Goal: Task Accomplishment & Management: Manage account settings

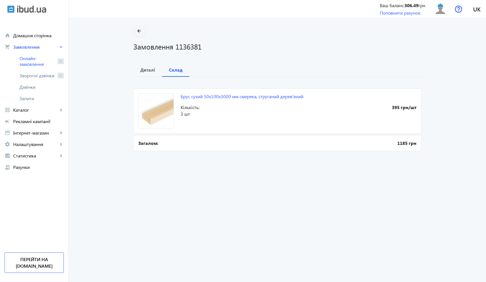
click at [142, 32] on span at bounding box center [138, 31] width 11 height 14
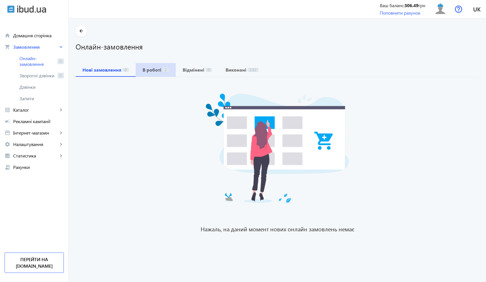
click at [156, 69] on b "В роботі" at bounding box center [151, 70] width 19 height 5
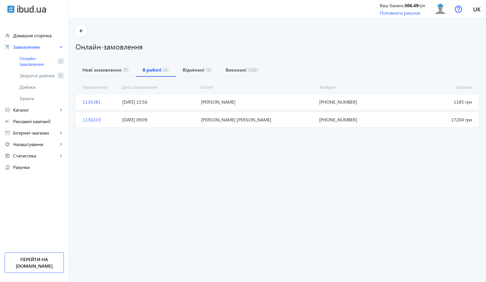
drag, startPoint x: 359, startPoint y: 120, endPoint x: 315, endPoint y: 122, distance: 44.2
click at [315, 122] on mat-card "1136319 [GEOGRAPHIC_DATA][PERSON_NAME] 17204 грн [DATE] 09:09 [PHONE_NUMBER]" at bounding box center [277, 120] width 403 height 16
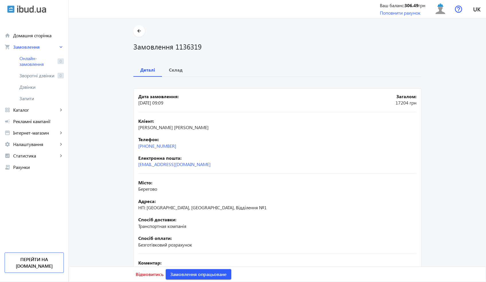
drag, startPoint x: 183, startPoint y: 148, endPoint x: 130, endPoint y: 145, distance: 52.4
click at [130, 145] on div "arrow_back Замовлення 1136319 Деталі Склад Дата замовлення: [DATE] 09:09 Загало…" at bounding box center [277, 177] width 302 height 305
drag, startPoint x: 182, startPoint y: 145, endPoint x: 133, endPoint y: 146, distance: 48.6
click at [133, 146] on mat-card "Дата замовлення: [DATE] 09:09 Загалом: 17204 грн Кліент: Скарбова [PERSON_NAME]…" at bounding box center [277, 208] width 288 height 240
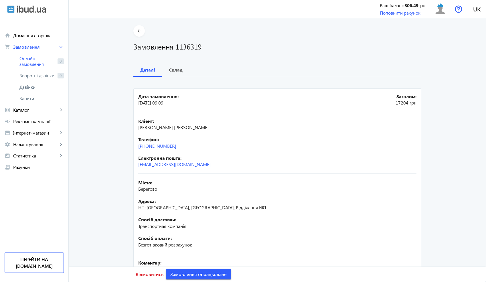
copy link "[PHONE_NUMBER]"
click at [165, 128] on span "[PERSON_NAME] [PERSON_NAME]" at bounding box center [173, 127] width 70 height 6
copy span "[PERSON_NAME]"
click at [187, 46] on h1 "Замовлення 1136319" at bounding box center [277, 46] width 288 height 10
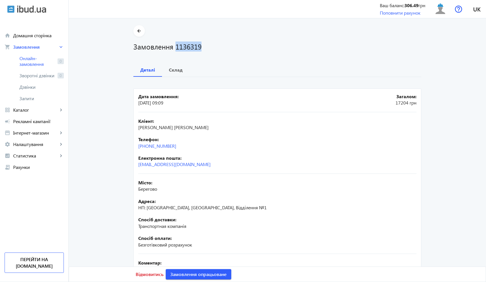
click at [187, 46] on h1 "Замовлення 1136319" at bounding box center [277, 46] width 288 height 10
copy h1 "1136319"
drag, startPoint x: 192, startPoint y: 129, endPoint x: 135, endPoint y: 129, distance: 56.6
click at [135, 129] on mat-card "Дата замовлення: [DATE] 09:09 Загалом: 17204 грн Кліент: Скарбова [PERSON_NAME]…" at bounding box center [277, 208] width 288 height 240
copy span "[PERSON_NAME] [PERSON_NAME]"
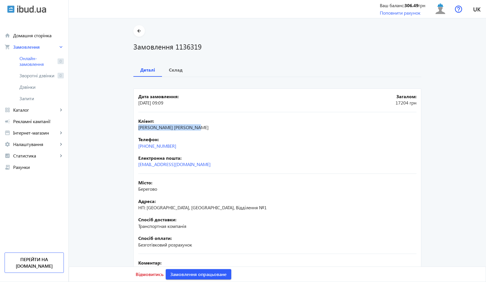
drag, startPoint x: 179, startPoint y: 146, endPoint x: 130, endPoint y: 146, distance: 48.6
click at [130, 146] on div "arrow_back Замовлення 1136319 Деталі Склад Дата замовлення: [DATE] 09:09 Загало…" at bounding box center [277, 177] width 302 height 305
copy link "[PHONE_NUMBER]"
drag, startPoint x: 158, startPoint y: 189, endPoint x: 133, endPoint y: 189, distance: 24.3
click at [133, 189] on mat-card "Дата замовлення: [DATE] 09:09 Загалом: 17204 грн Кліент: Скарбова [PERSON_NAME]…" at bounding box center [277, 208] width 288 height 240
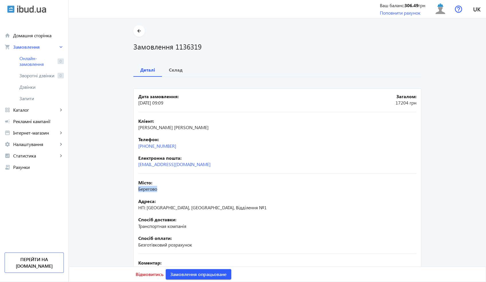
copy span "Берегово"
drag, startPoint x: 241, startPoint y: 208, endPoint x: 133, endPoint y: 207, distance: 107.6
click at [133, 207] on mat-card "Дата замовлення: [DATE] 09:09 Загалом: 17204 грн Кліент: Скарбова [PERSON_NAME]…" at bounding box center [277, 208] width 288 height 240
copy span "НП: [GEOGRAPHIC_DATA], [GEOGRAPHIC_DATA], Відділення №1"
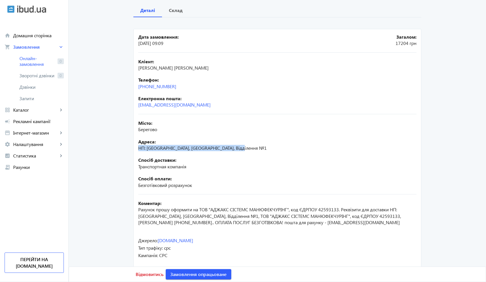
scroll to position [63, 0]
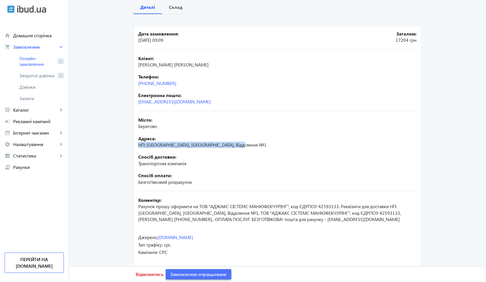
click at [192, 275] on span "Замовлення опрацьоване" at bounding box center [198, 274] width 56 height 6
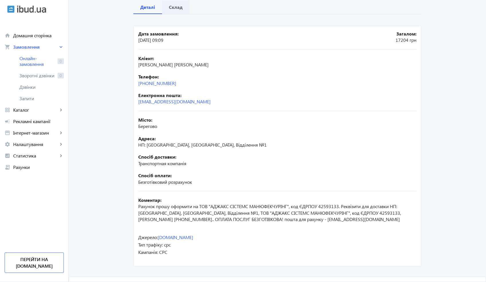
click at [177, 9] on b "Склад" at bounding box center [176, 7] width 14 height 5
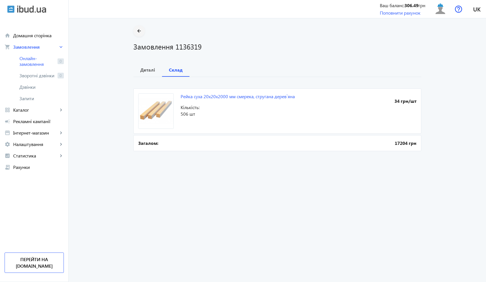
click at [140, 30] on mat-icon "arrow_back" at bounding box center [139, 30] width 7 height 7
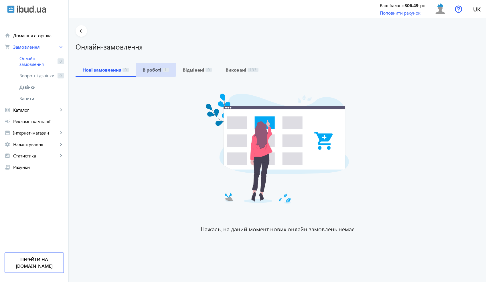
click at [146, 69] on b "В роботі" at bounding box center [151, 70] width 19 height 5
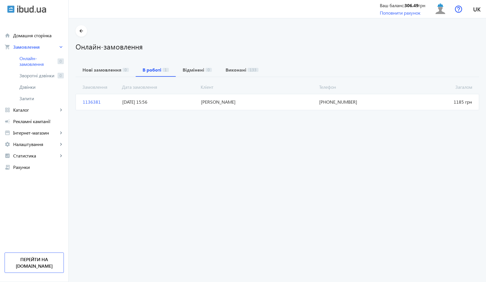
click at [204, 101] on span "[PERSON_NAME]" at bounding box center [258, 102] width 118 height 6
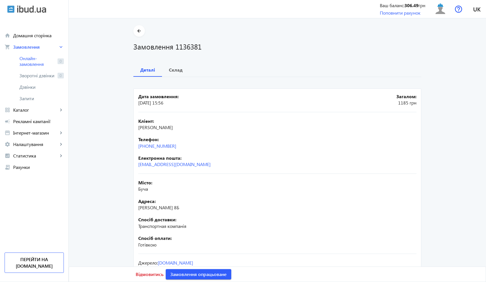
drag, startPoint x: 181, startPoint y: 146, endPoint x: 135, endPoint y: 147, distance: 45.8
click at [135, 147] on mat-card "Дата замовлення: [DATE] 15:56 Загалом: 1185 грн Кліент: [PERSON_NAME]: [PHONE_N…" at bounding box center [277, 189] width 288 height 203
copy link "[PHONE_NUMBER]"
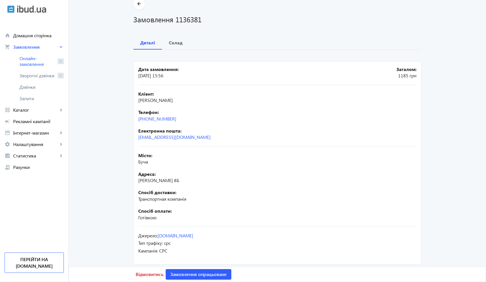
scroll to position [31, 0]
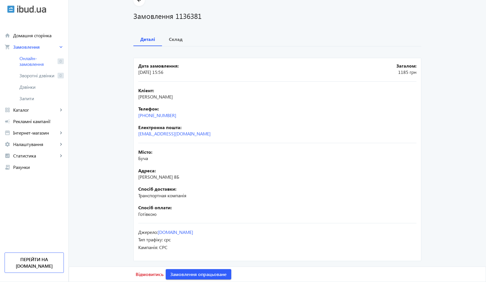
click at [187, 19] on h1 "Замовлення 1136381" at bounding box center [277, 16] width 288 height 10
copy h1 "1136381"
drag, startPoint x: 207, startPoint y: 97, endPoint x: 134, endPoint y: 98, distance: 73.8
click at [134, 98] on mat-card "Дата замовлення: [DATE] 15:56 Загалом: 1185 грн Кліент: [PERSON_NAME]: [PHONE_N…" at bounding box center [277, 159] width 288 height 203
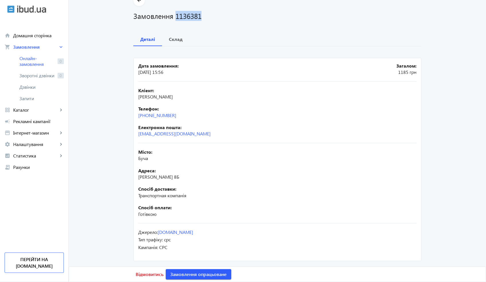
copy span "[PERSON_NAME]"
drag, startPoint x: 180, startPoint y: 114, endPoint x: 134, endPoint y: 115, distance: 45.8
click at [134, 115] on mat-card "Дата замовлення: [DATE] 15:56 Загалом: 1185 грн Кліент: [PERSON_NAME]: [PHONE_N…" at bounding box center [277, 159] width 288 height 203
drag, startPoint x: 152, startPoint y: 161, endPoint x: 136, endPoint y: 160, distance: 15.8
click at [138, 160] on div "Місто: Буча" at bounding box center [277, 155] width 278 height 13
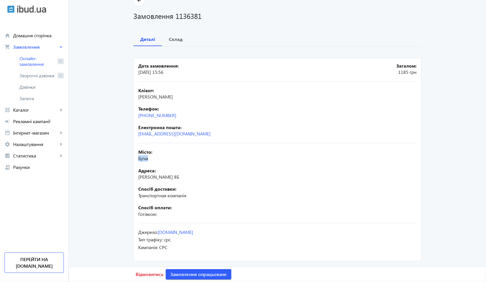
drag, startPoint x: 177, startPoint y: 175, endPoint x: 133, endPoint y: 177, distance: 44.4
click at [133, 177] on mat-card "Дата замовлення: [DATE] 15:56 Загалом: 1185 грн Кліент: [PERSON_NAME]: [PHONE_N…" at bounding box center [277, 159] width 288 height 203
click at [171, 40] on b "Склад" at bounding box center [176, 39] width 14 height 5
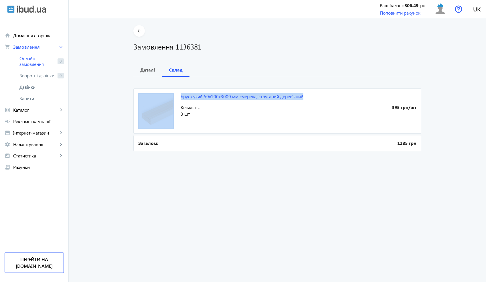
drag, startPoint x: 310, startPoint y: 98, endPoint x: 177, endPoint y: 98, distance: 133.3
click at [177, 98] on mat-card "Брус сухий 50x100x3000 мм смерека, струганий дерев'яний 395 грн/шт Кількість: 3…" at bounding box center [277, 110] width 288 height 45
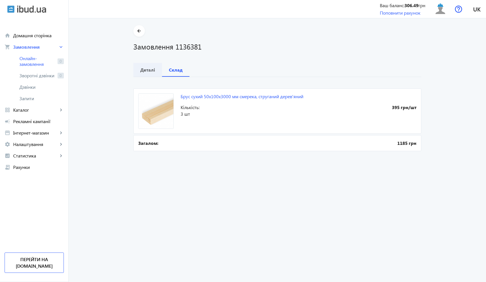
click at [150, 71] on b "Деталі" at bounding box center [147, 70] width 15 height 5
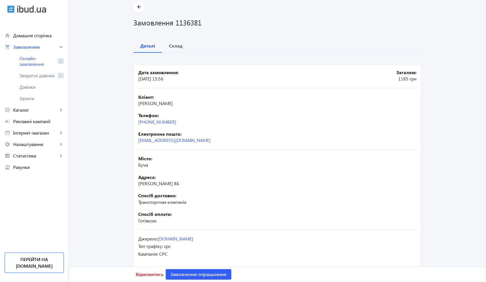
scroll to position [29, 0]
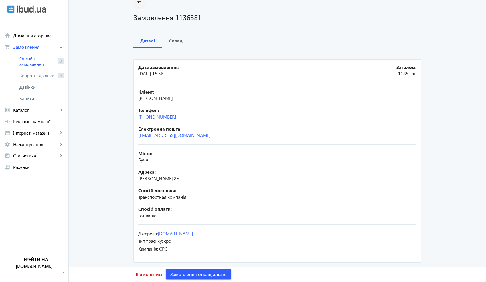
click at [141, 5] on span at bounding box center [138, 2] width 11 height 14
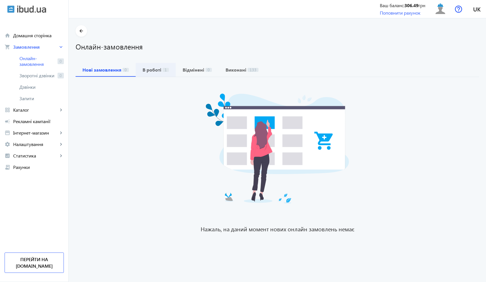
click at [148, 70] on b "В роботі" at bounding box center [151, 70] width 19 height 5
